Goal: Task Accomplishment & Management: Manage account settings

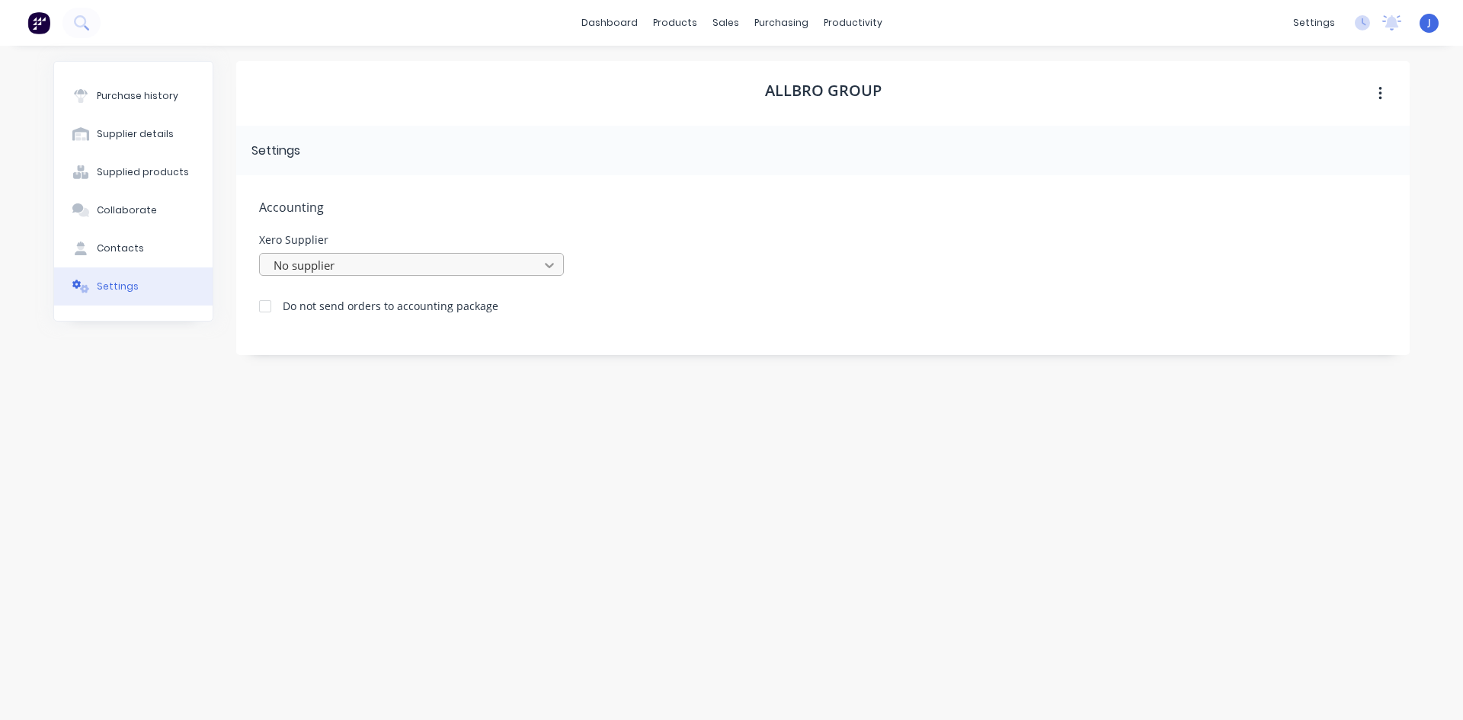
click at [543, 261] on icon at bounding box center [549, 265] width 15 height 15
type input "allbro"
click at [547, 266] on icon at bounding box center [549, 265] width 9 height 5
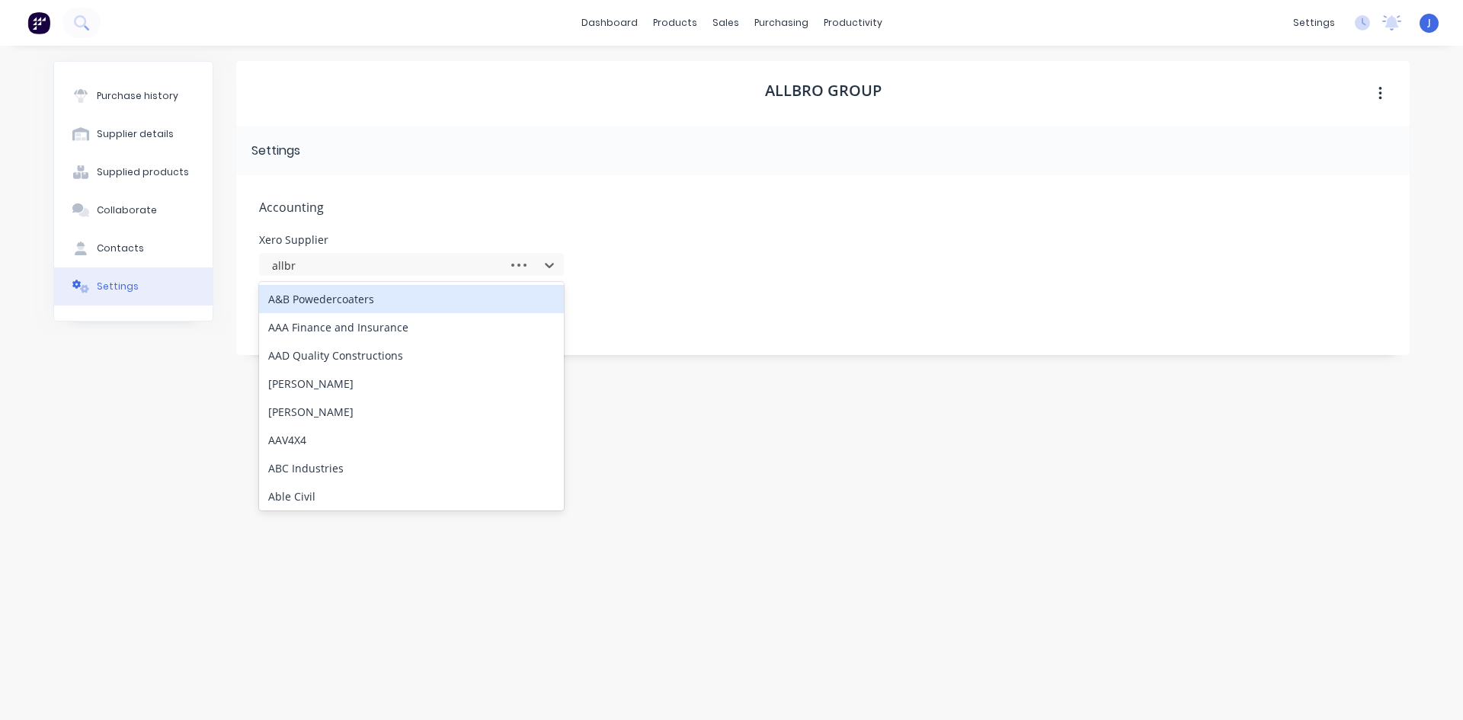
type input "allbro"
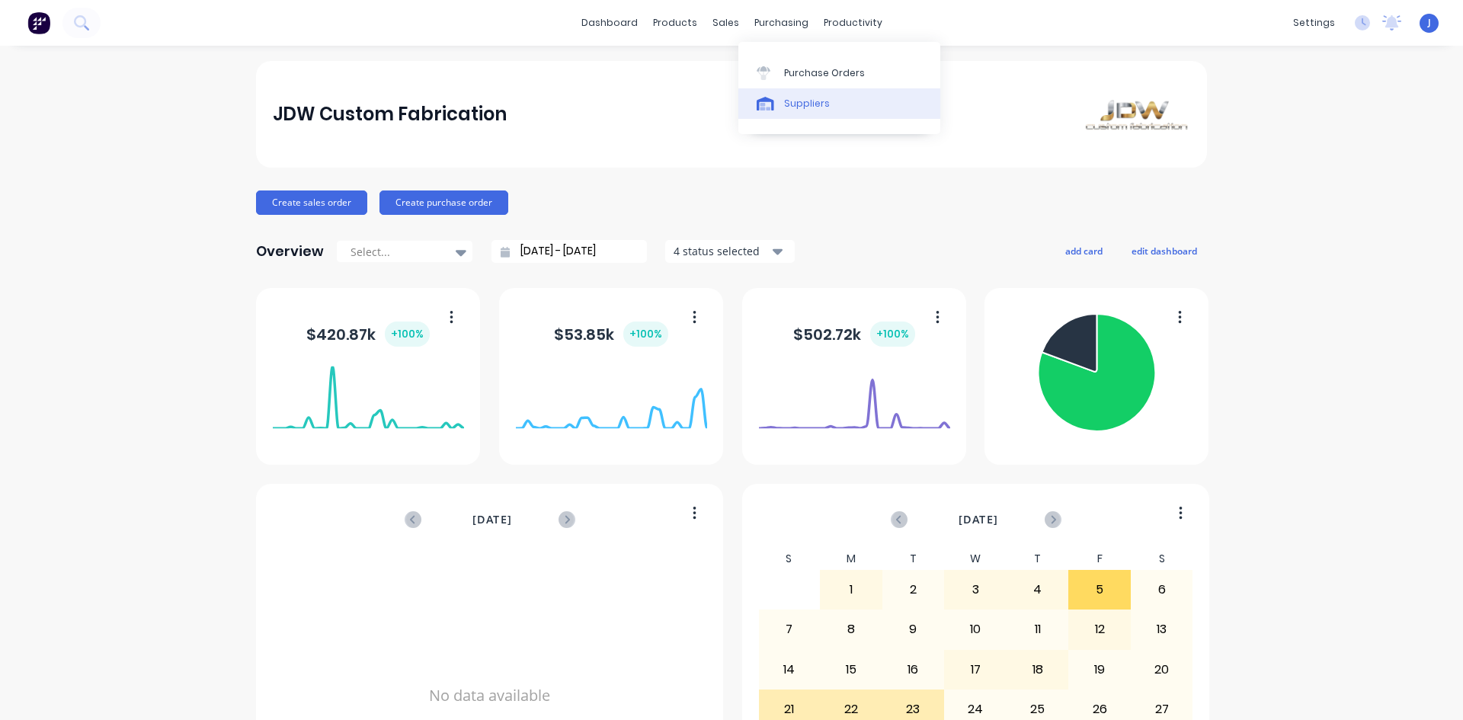
click at [787, 104] on div "Suppliers" at bounding box center [807, 104] width 46 height 14
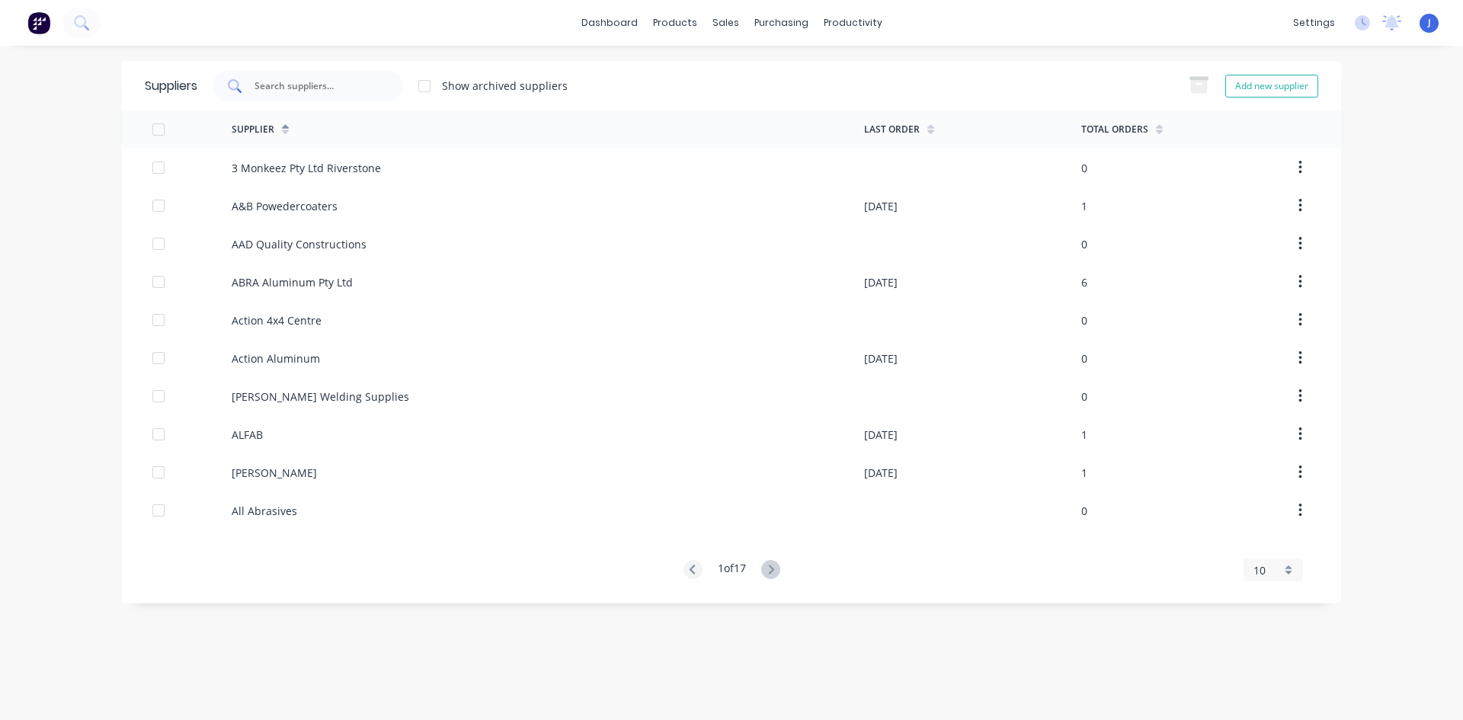
click at [307, 89] on input "text" at bounding box center [316, 85] width 127 height 15
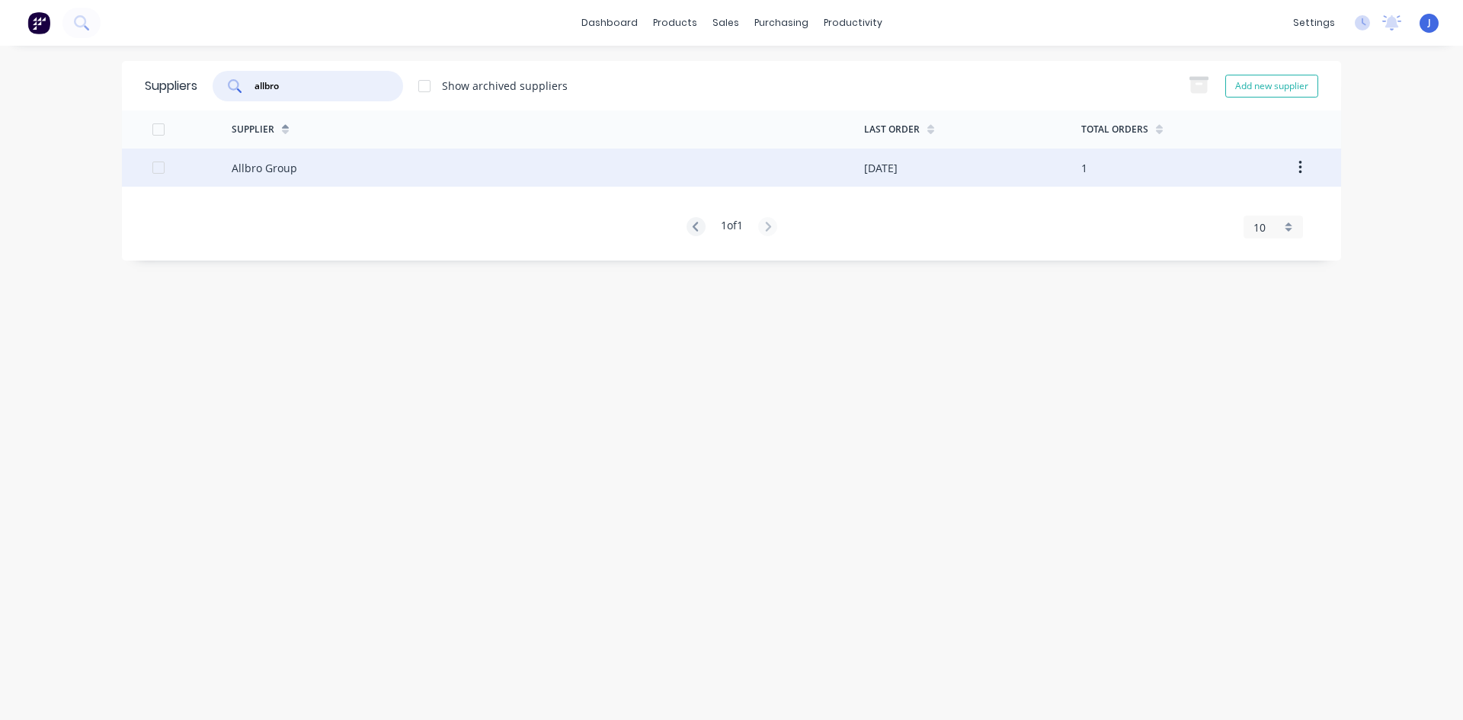
type input "allbro"
click at [282, 169] on div "Allbro Group" at bounding box center [265, 168] width 66 height 16
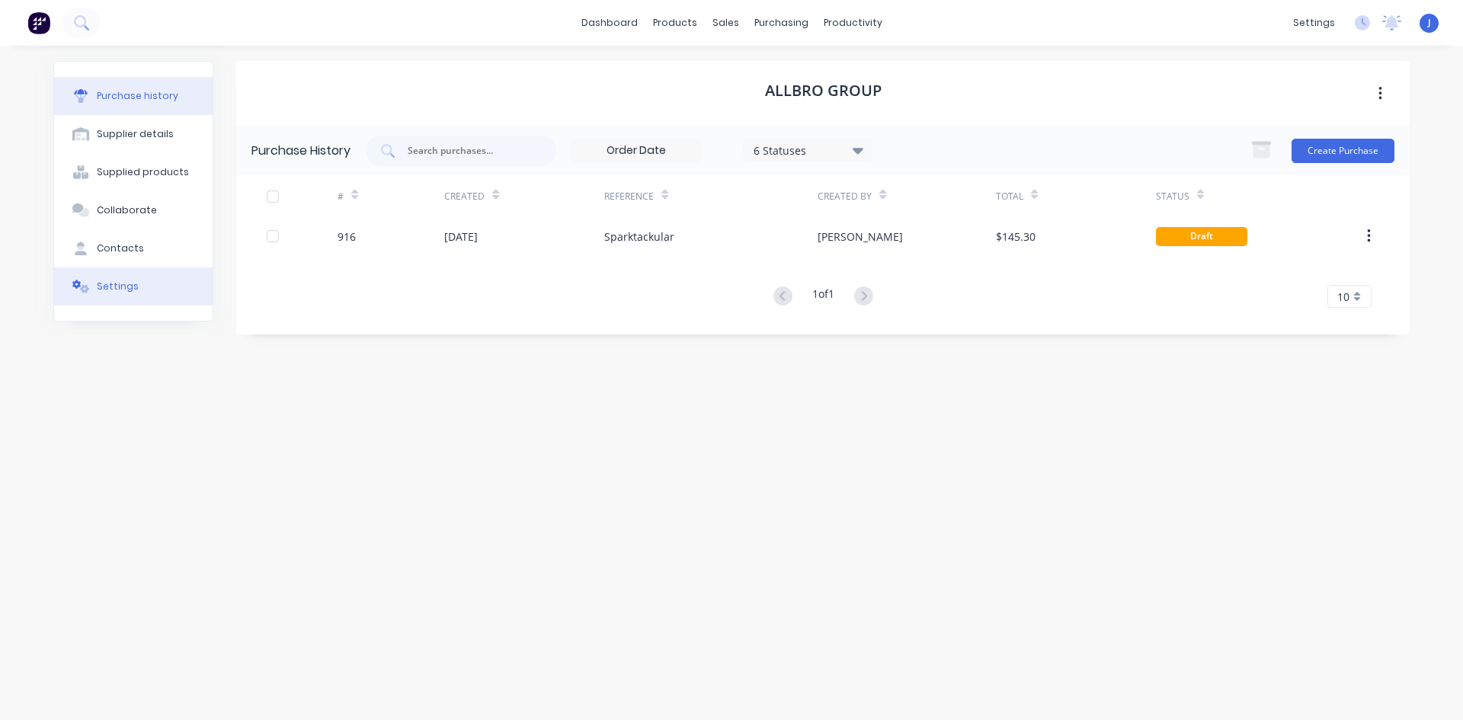
click at [124, 289] on div "Settings" at bounding box center [118, 287] width 42 height 14
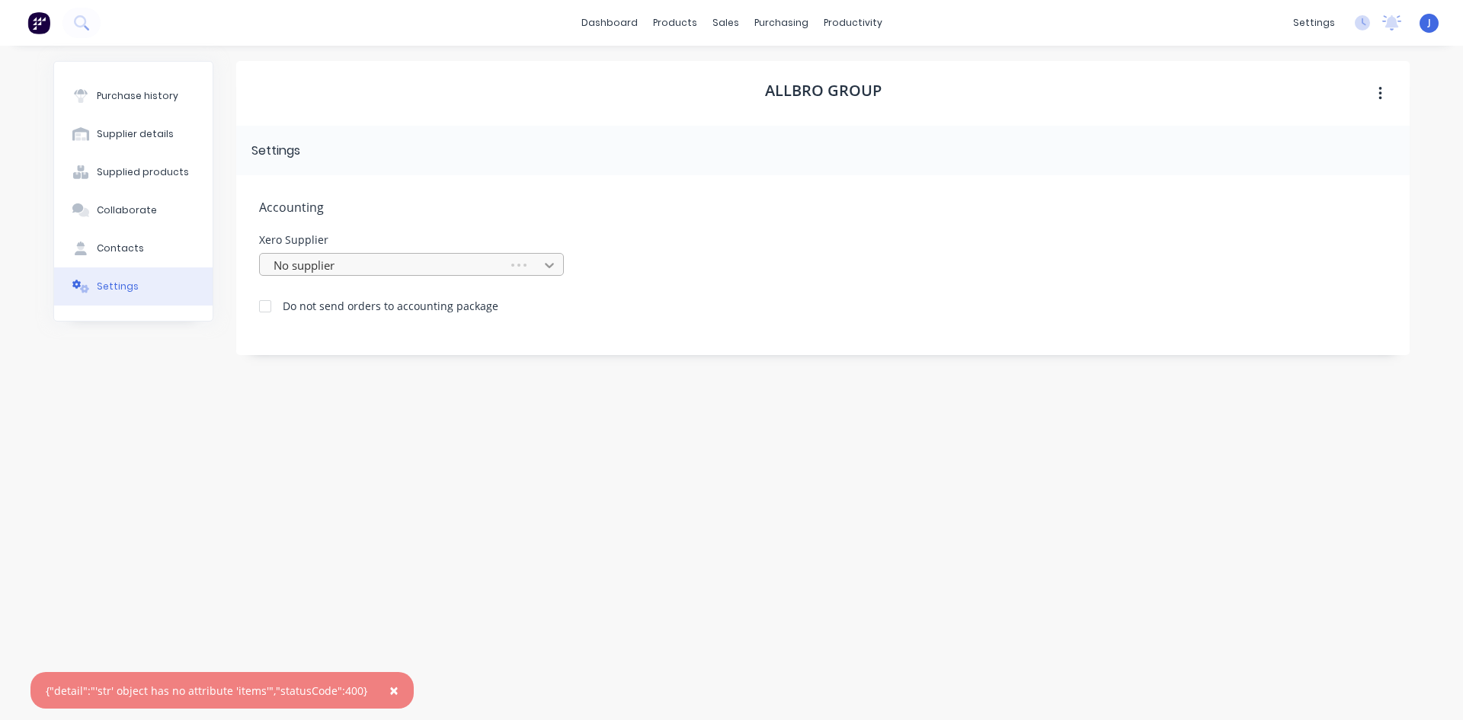
click at [547, 267] on icon at bounding box center [549, 265] width 15 height 15
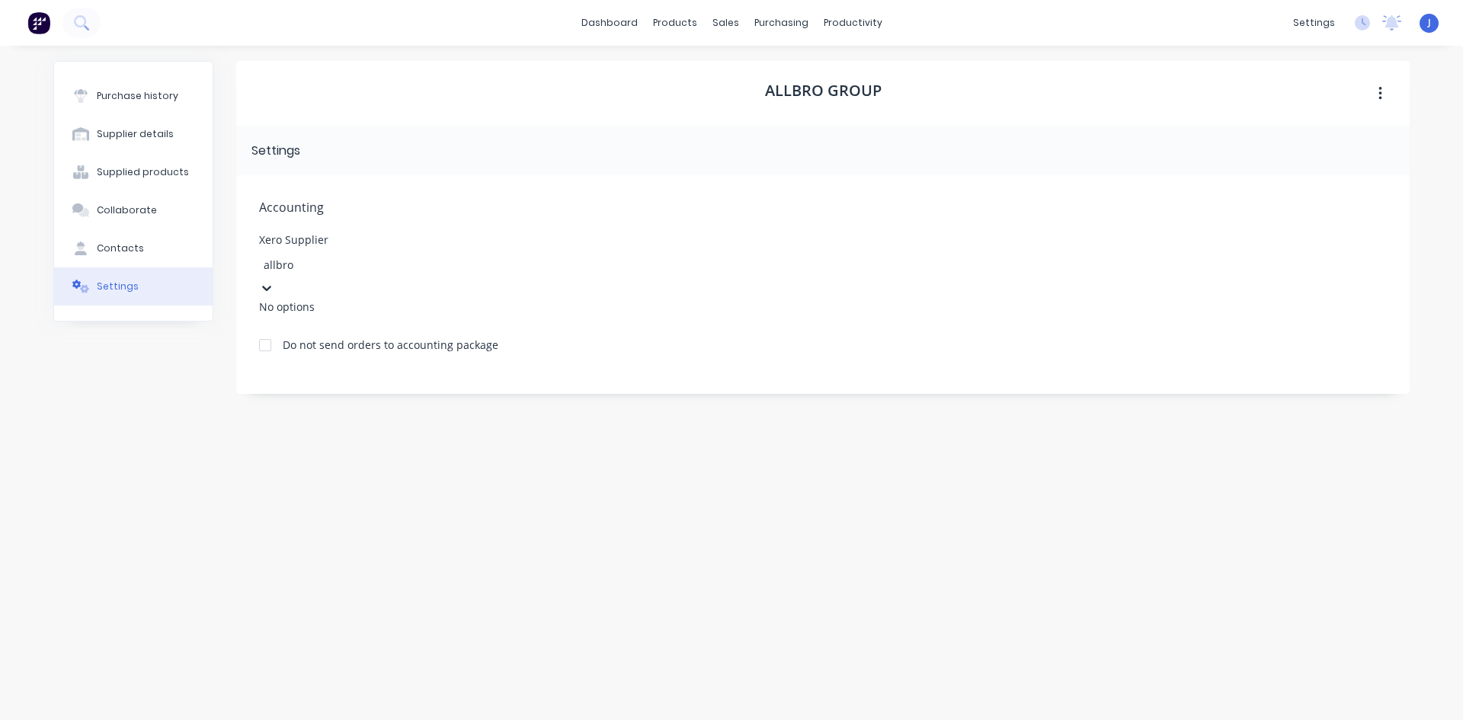
type input "allbro"
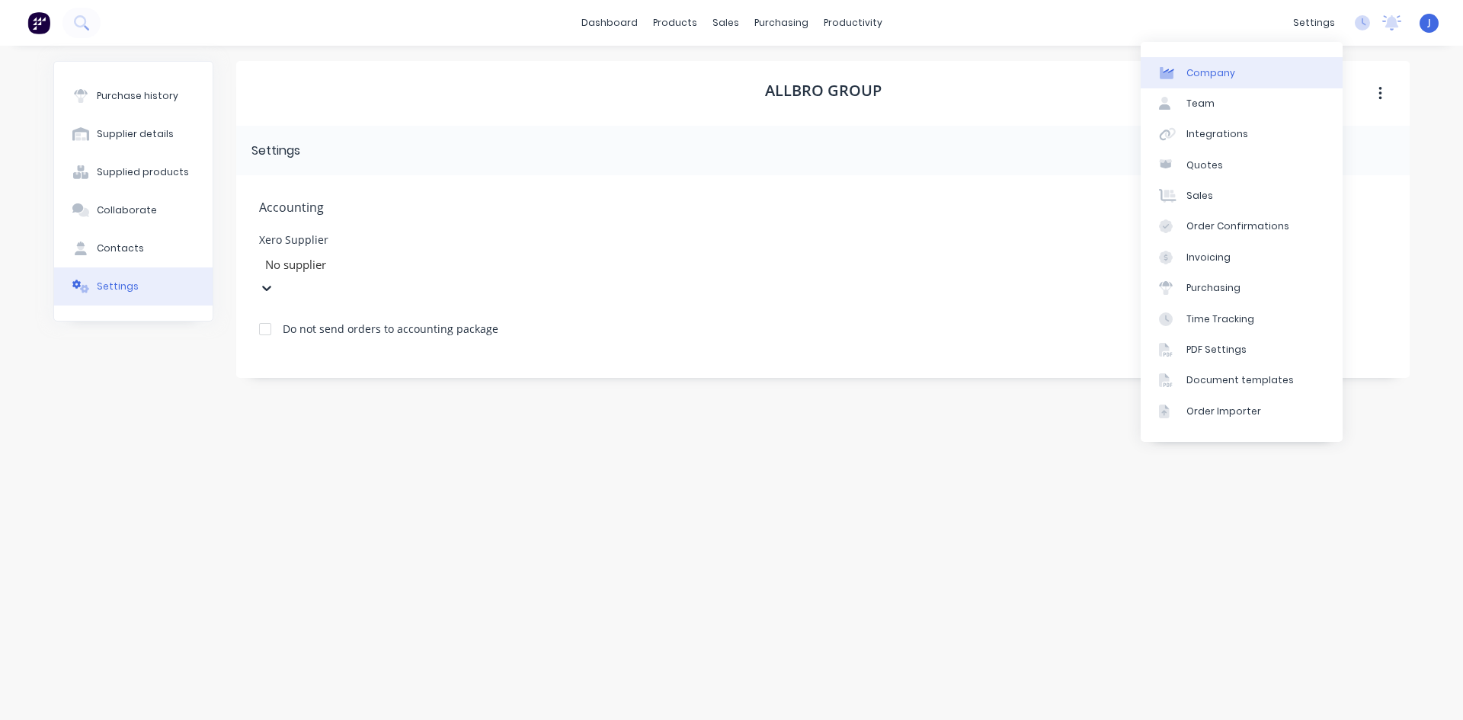
click at [1211, 71] on div "Company" at bounding box center [1211, 73] width 49 height 14
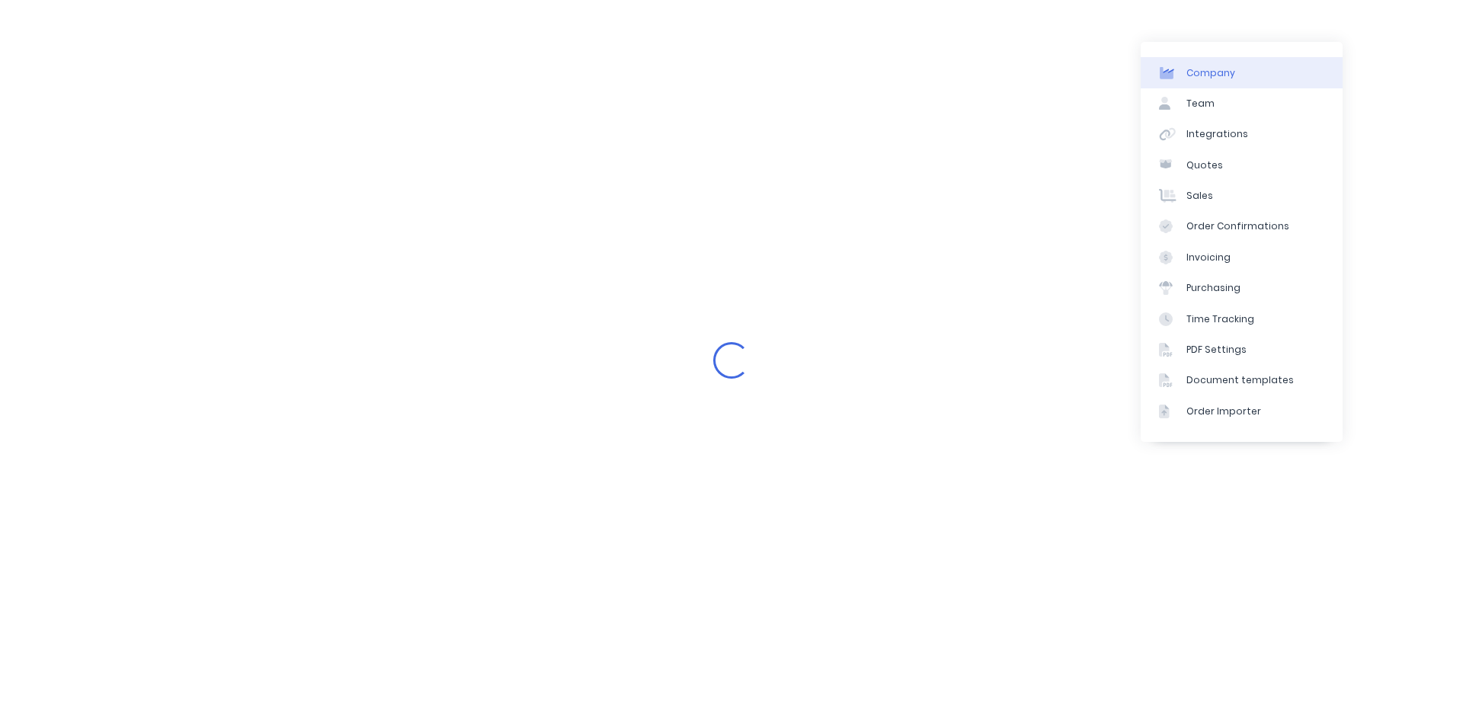
select select "AU"
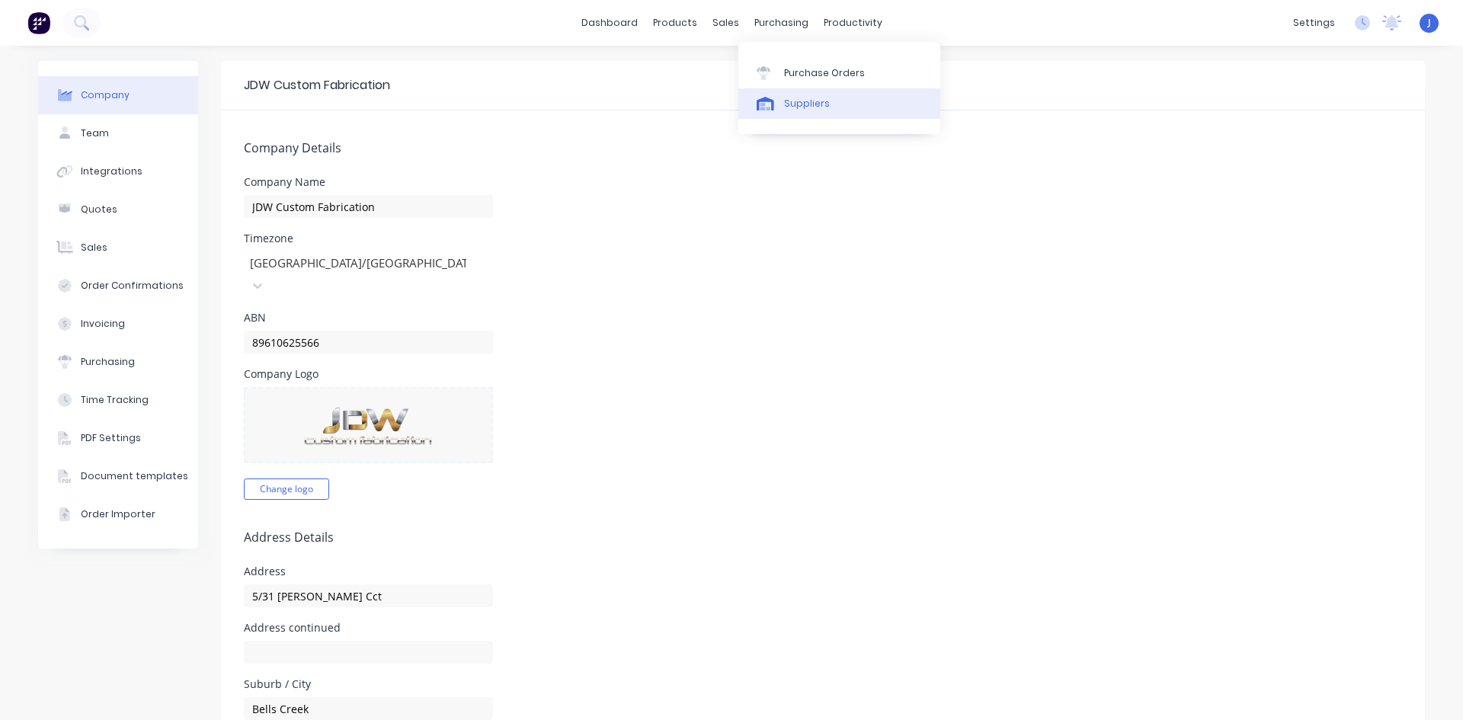
click at [815, 103] on div "Suppliers" at bounding box center [807, 104] width 46 height 14
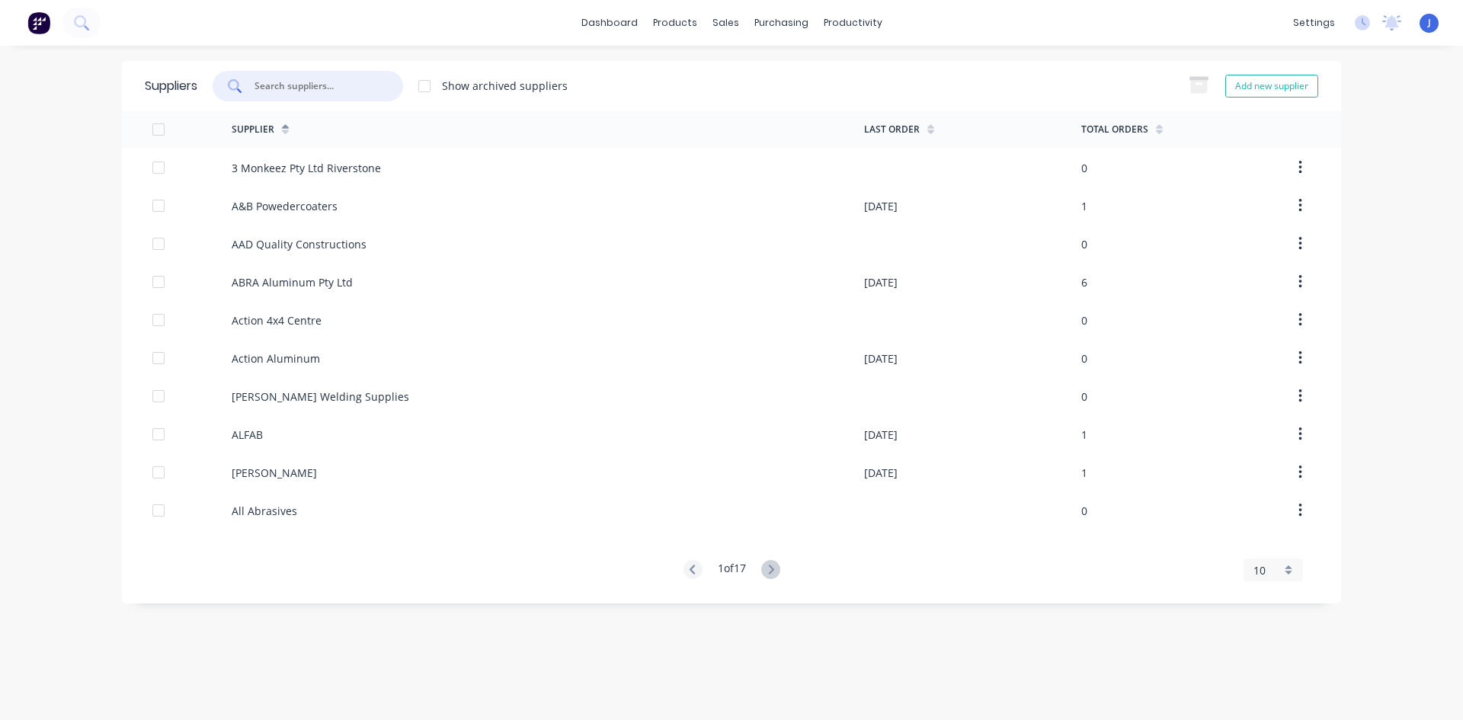
click at [280, 80] on input "text" at bounding box center [316, 85] width 127 height 15
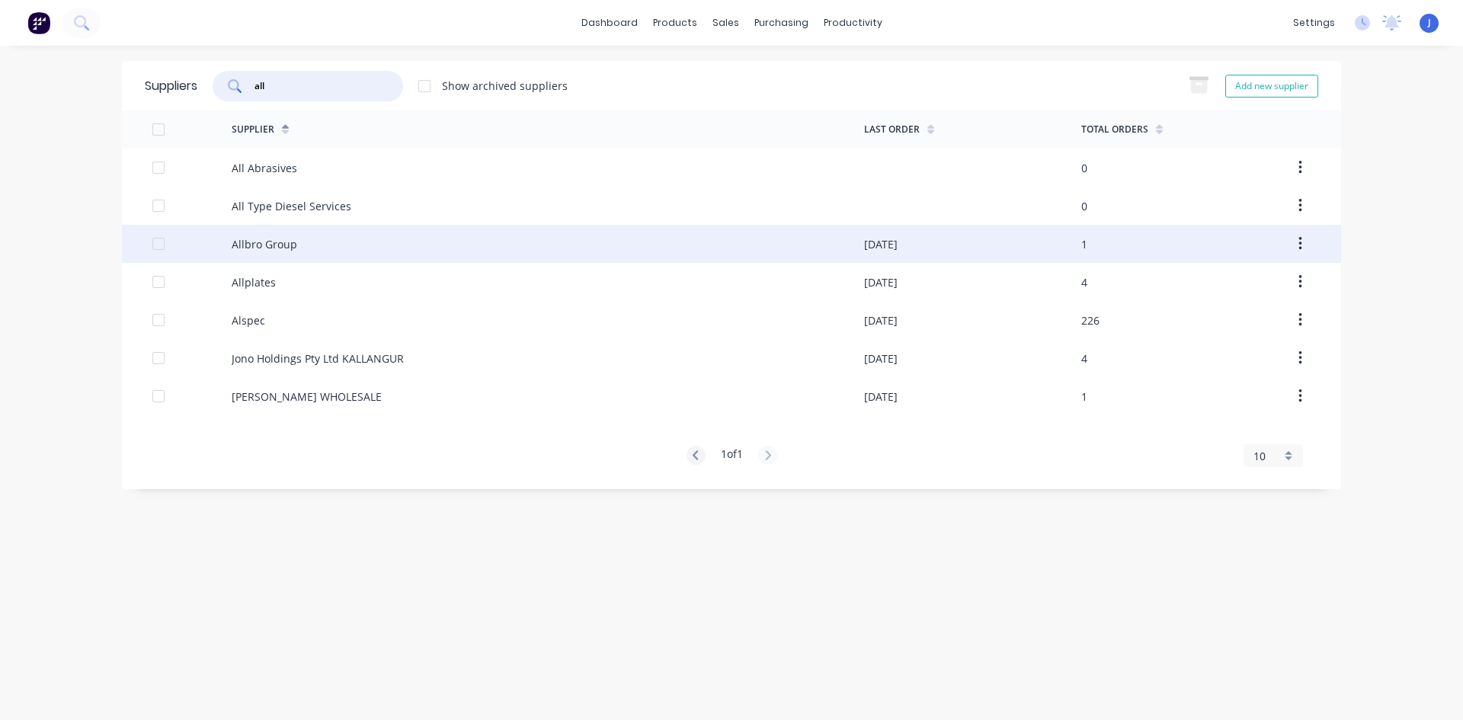
type input "all"
click at [294, 236] on div "Allbro Group" at bounding box center [265, 244] width 66 height 16
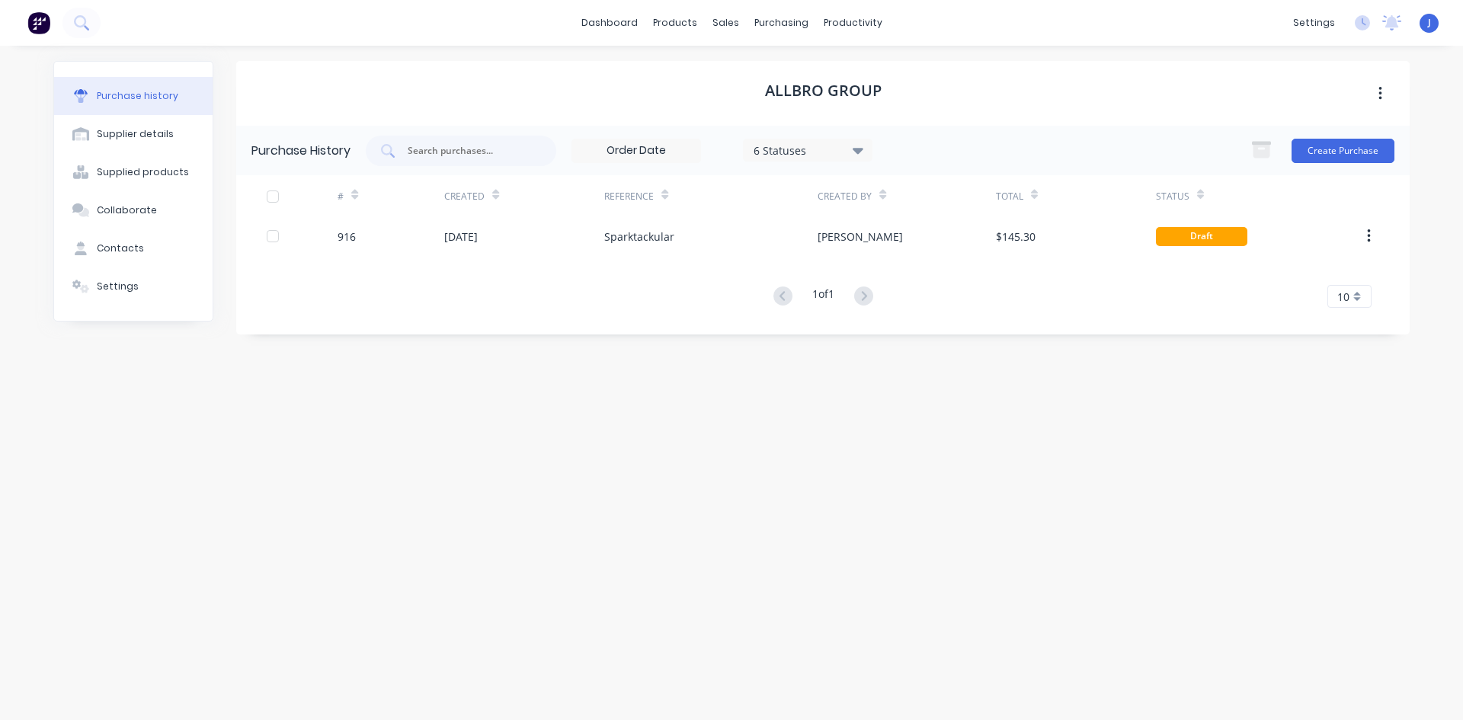
click at [1379, 95] on icon "button" at bounding box center [1381, 93] width 4 height 17
click at [1064, 77] on div "Allbro Group Archive" at bounding box center [823, 93] width 1174 height 65
click at [128, 289] on div "Settings" at bounding box center [118, 287] width 42 height 14
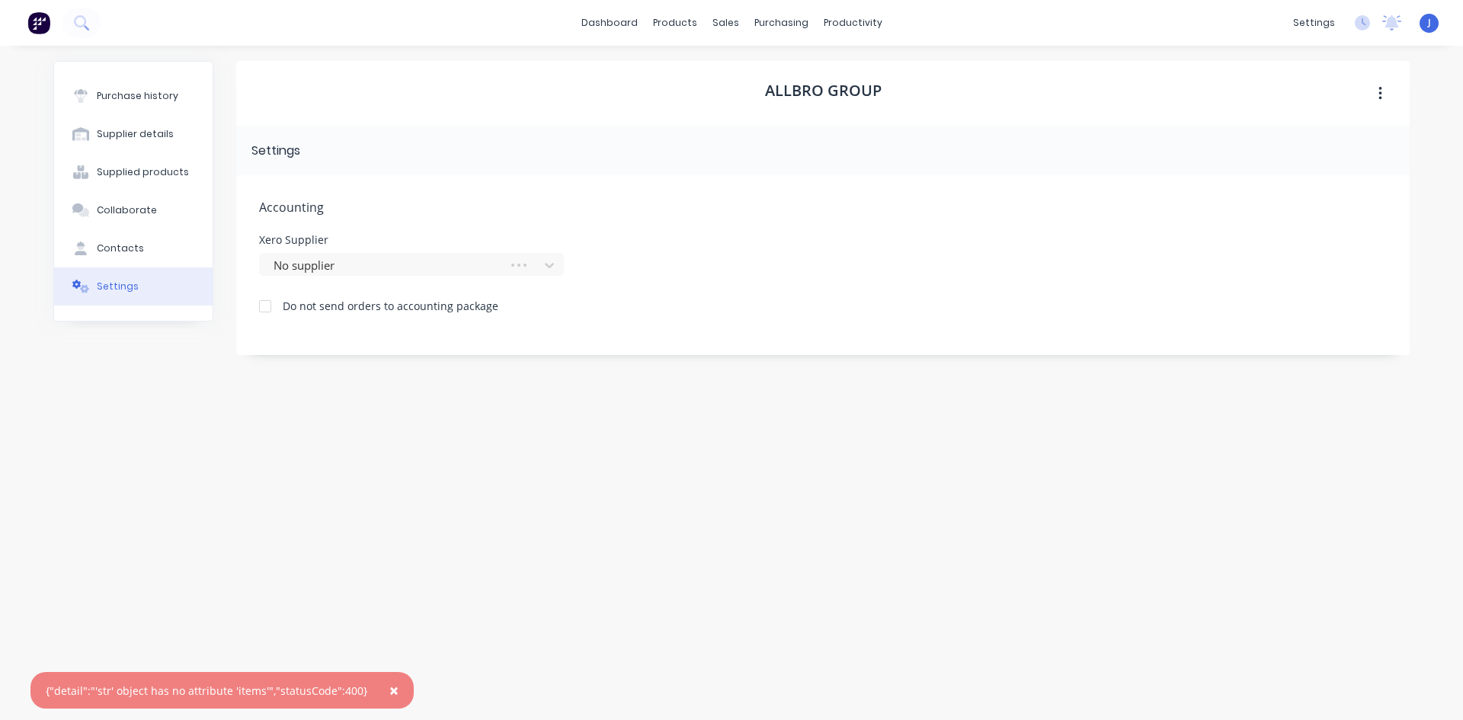
click at [267, 309] on div at bounding box center [265, 306] width 30 height 30
click at [266, 307] on div at bounding box center [265, 306] width 30 height 30
click at [551, 265] on icon at bounding box center [549, 265] width 9 height 5
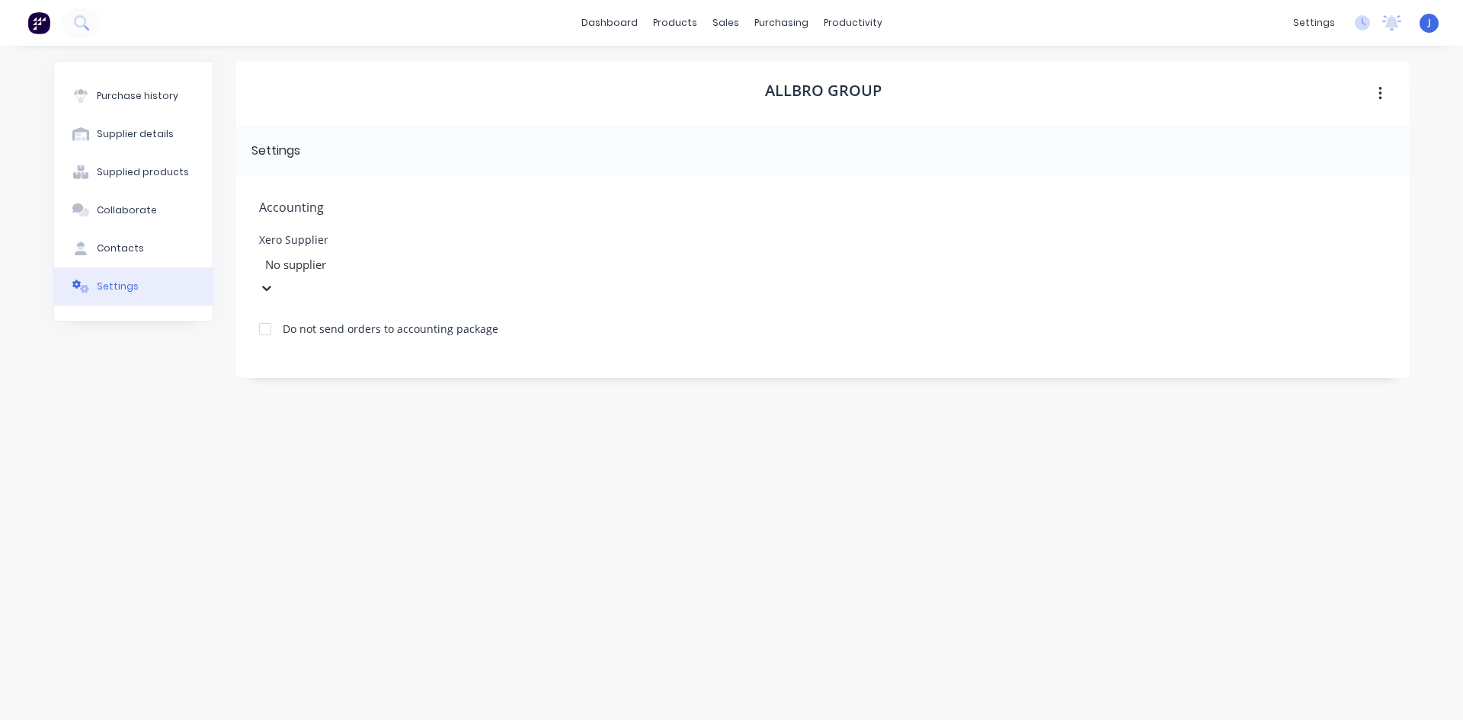
click at [346, 260] on div at bounding box center [373, 264] width 219 height 19
type input "Allbro"
click at [364, 271] on div at bounding box center [401, 265] width 259 height 19
